Goal: Navigation & Orientation: Understand site structure

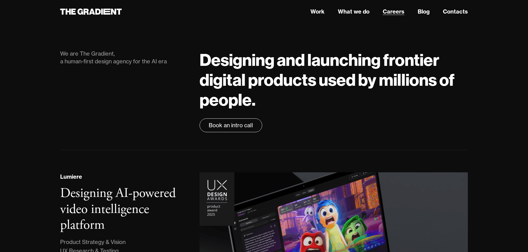
click at [397, 11] on link "Careers" at bounding box center [394, 11] width 22 height 8
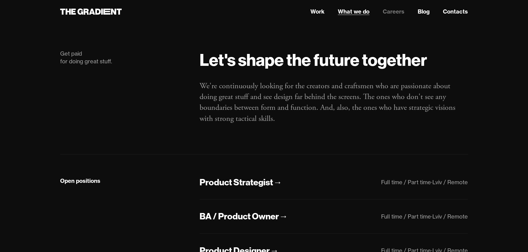
drag, startPoint x: 0, startPoint y: 0, endPoint x: 355, endPoint y: 12, distance: 355.2
click at [355, 12] on link "What we do" at bounding box center [354, 11] width 32 height 8
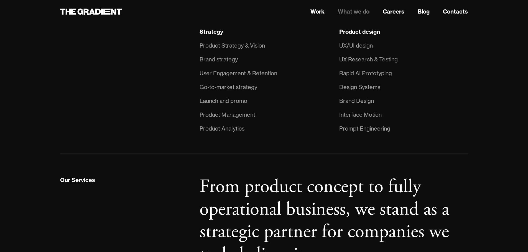
scroll to position [471, 0]
click at [366, 108] on li "Brand Design" at bounding box center [403, 101] width 129 height 14
click at [359, 35] on strong "Product design" at bounding box center [359, 31] width 41 height 7
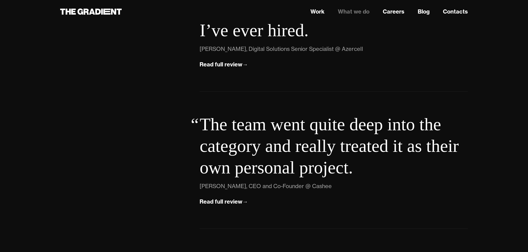
scroll to position [1690, 0]
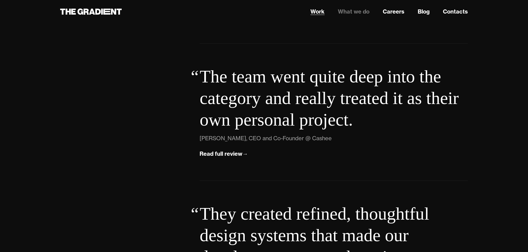
click at [321, 14] on link "Work" at bounding box center [317, 11] width 14 height 8
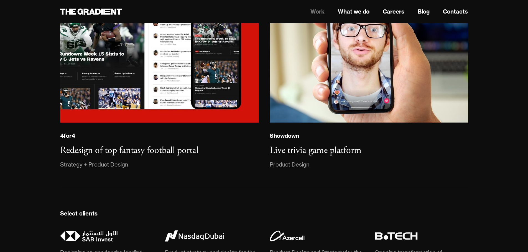
scroll to position [1441, 0]
